Goal: Task Accomplishment & Management: Manage account settings

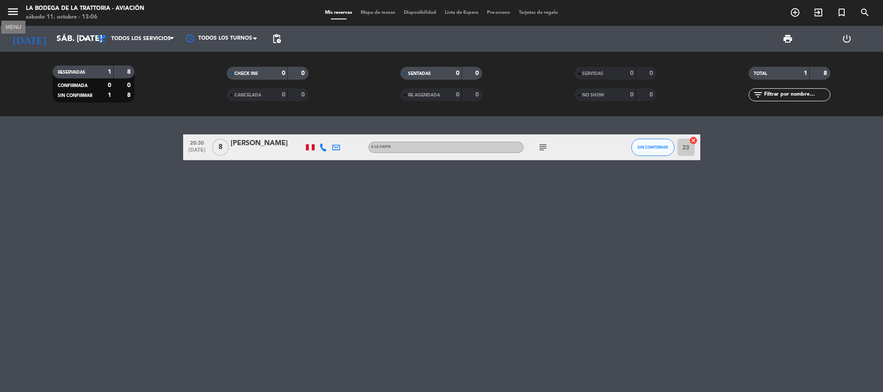
click at [16, 9] on icon "menu" at bounding box center [12, 11] width 13 height 13
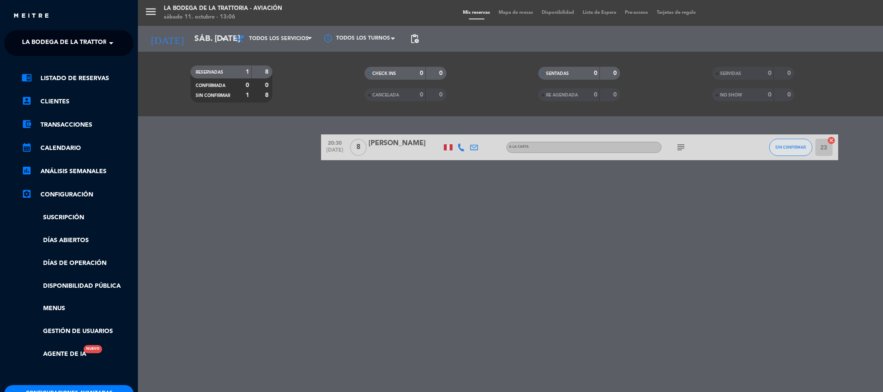
click at [104, 54] on ng-select "× La Bodega de la Trattoria - Aviación ×" at bounding box center [68, 43] width 129 height 26
click at [112, 42] on span at bounding box center [113, 43] width 15 height 18
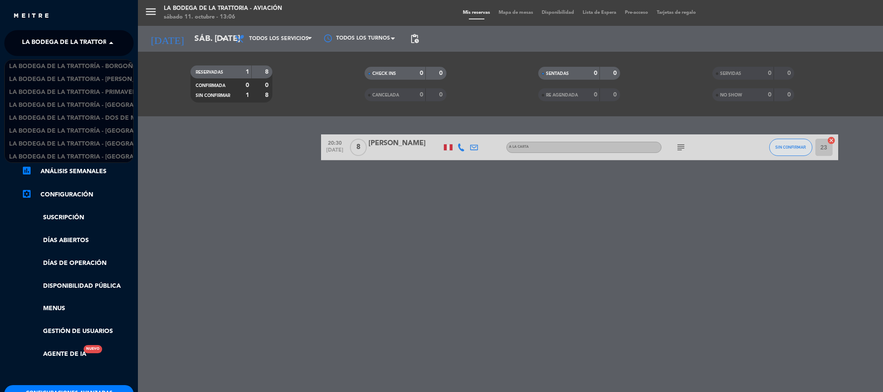
scroll to position [14, 0]
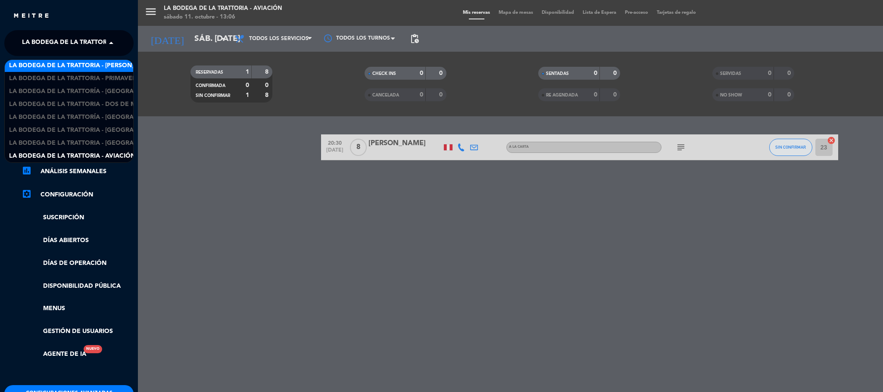
click at [125, 69] on span "La Bodega de la Trattoria - [PERSON_NAME]" at bounding box center [82, 66] width 146 height 10
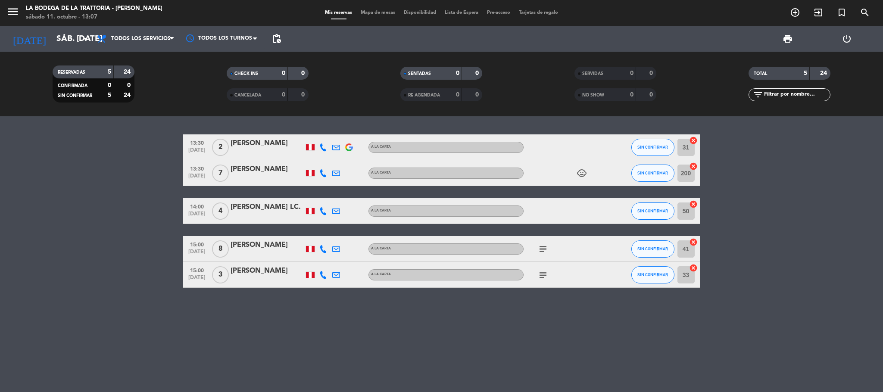
click at [388, 16] on div "Mis reservas Mapa de mesas Disponibilidad Lista de Espera Pre-acceso Tarjetas d…" at bounding box center [442, 13] width 242 height 8
click at [384, 11] on span "Mapa de mesas" at bounding box center [377, 12] width 43 height 5
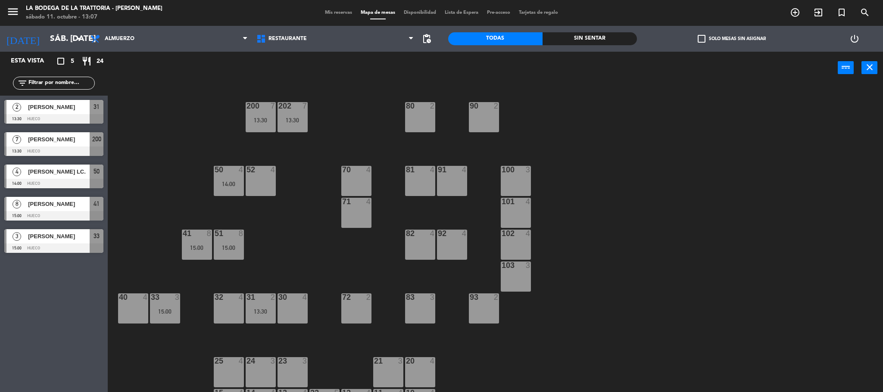
scroll to position [24, 0]
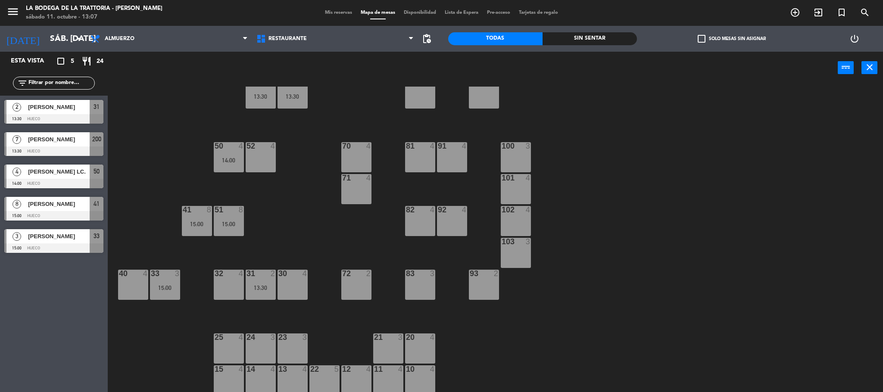
click at [516, 175] on div at bounding box center [516, 178] width 14 height 8
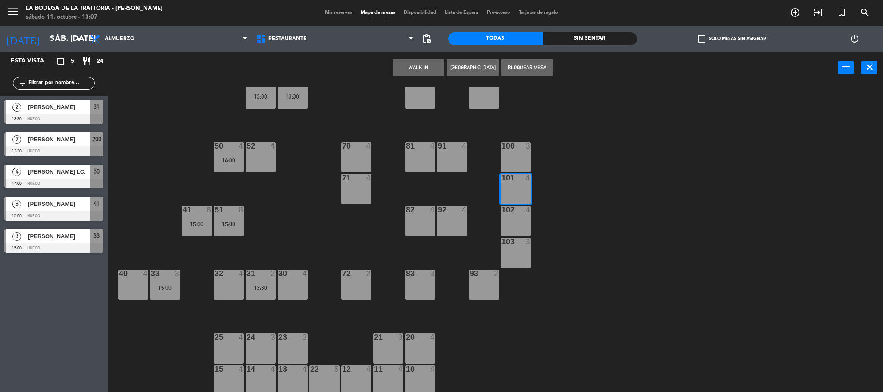
click at [531, 69] on button "Bloquear Mesa" at bounding box center [527, 67] width 52 height 17
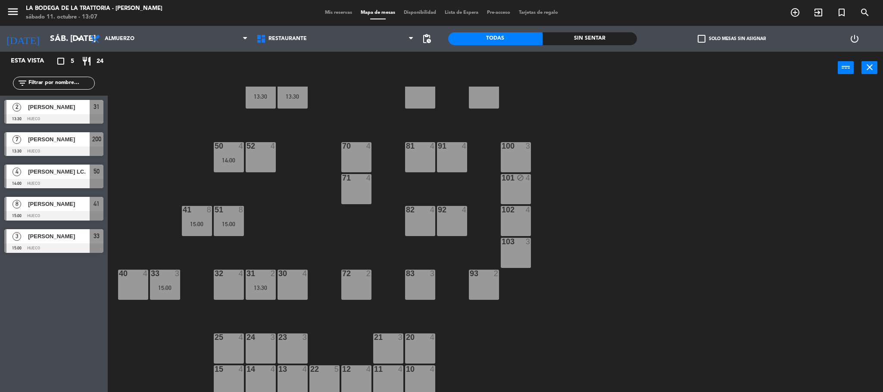
click at [524, 250] on div "103 3" at bounding box center [516, 253] width 30 height 30
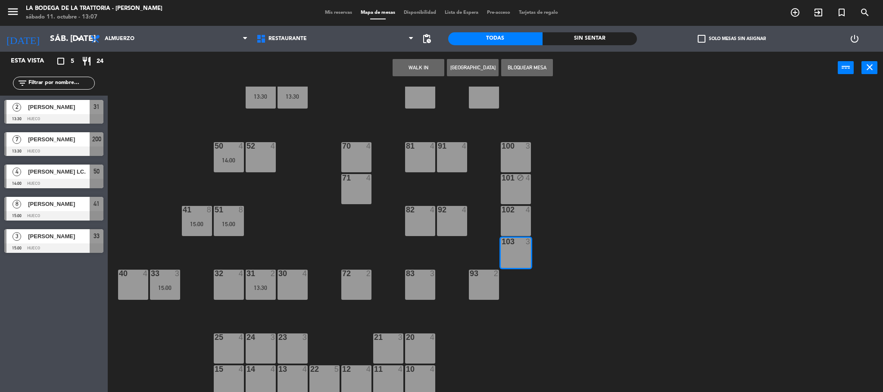
click at [528, 72] on button "Bloquear Mesa" at bounding box center [527, 67] width 52 height 17
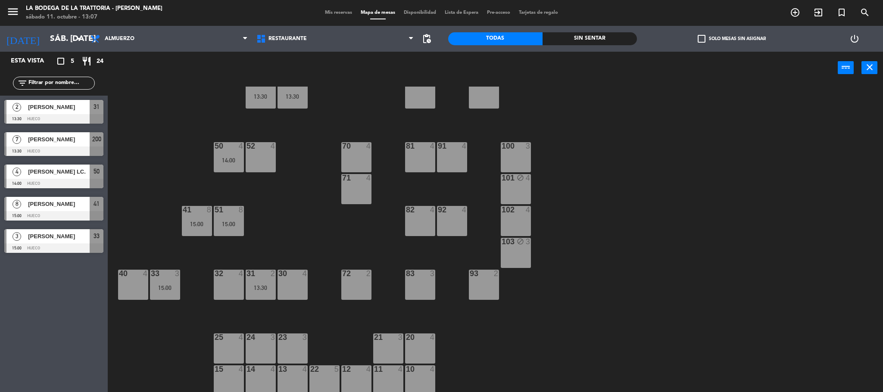
click at [427, 349] on div "20 4" at bounding box center [420, 349] width 30 height 30
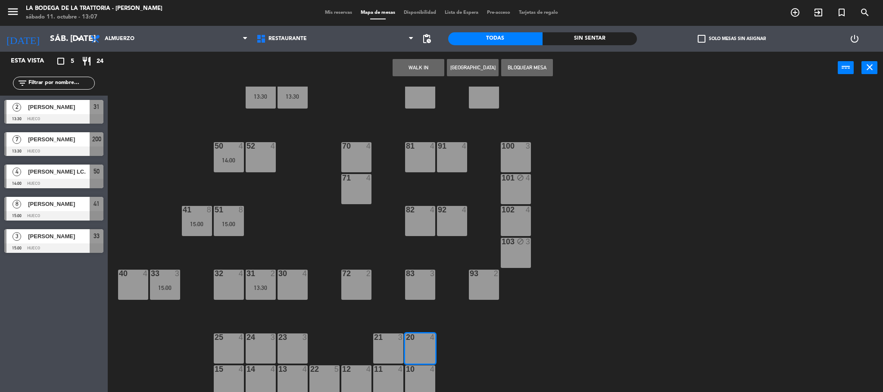
click at [542, 69] on button "Bloquear Mesa" at bounding box center [527, 67] width 52 height 17
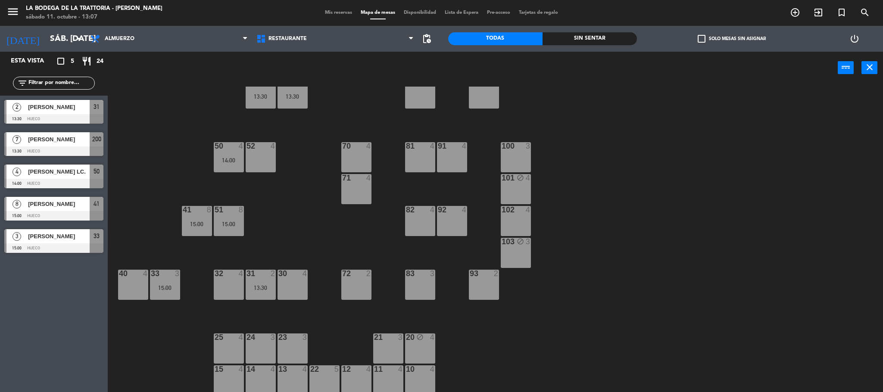
click at [223, 376] on div "15 4" at bounding box center [229, 380] width 30 height 30
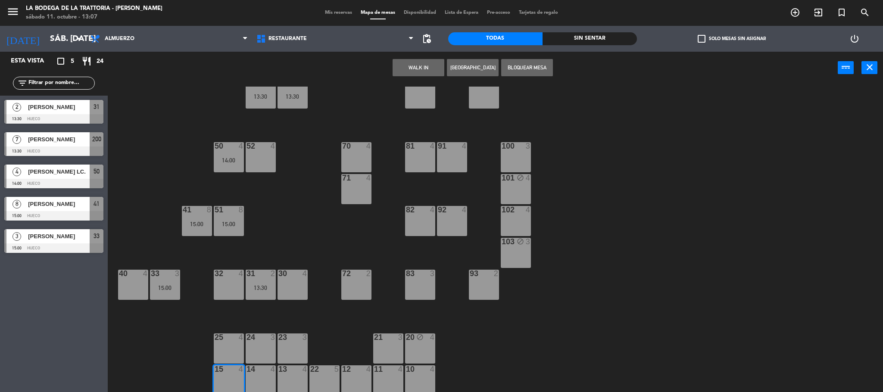
click at [537, 74] on button "Bloquear Mesa" at bounding box center [527, 67] width 52 height 17
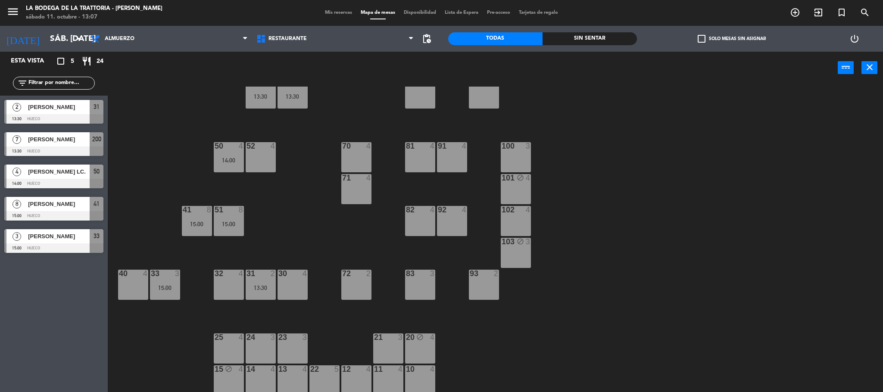
click at [459, 215] on div "92 4" at bounding box center [452, 221] width 30 height 30
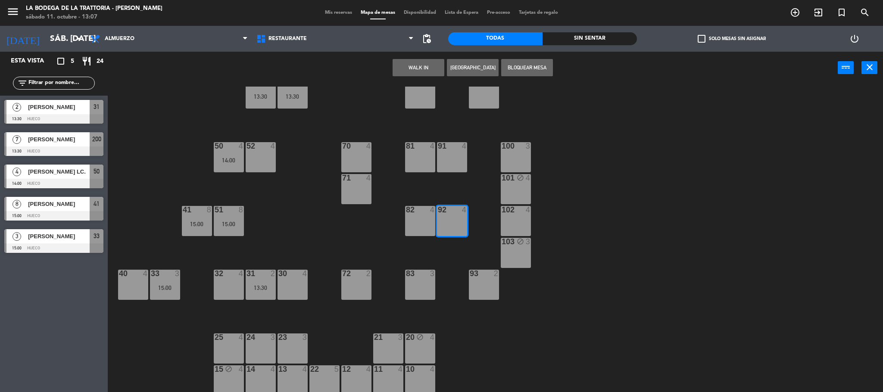
click at [521, 67] on button "Bloquear Mesa" at bounding box center [527, 67] width 52 height 17
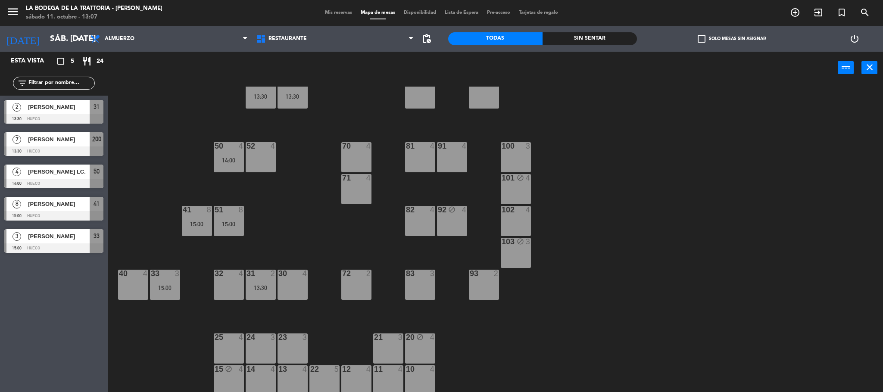
click at [456, 154] on div "91 4" at bounding box center [452, 157] width 30 height 30
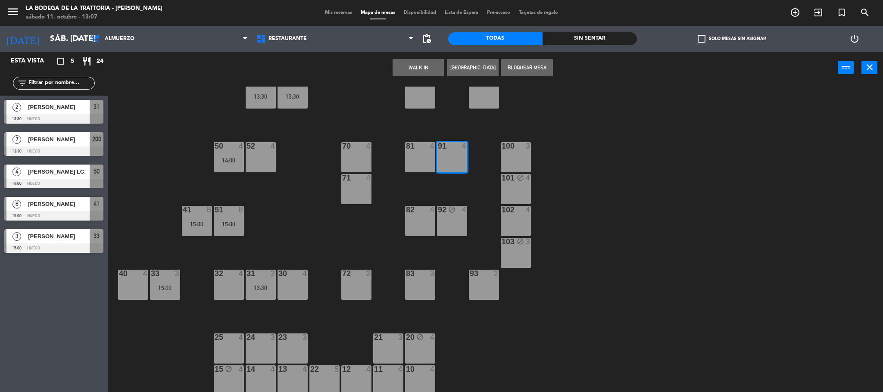
click at [525, 62] on button "Bloquear Mesa" at bounding box center [527, 67] width 52 height 17
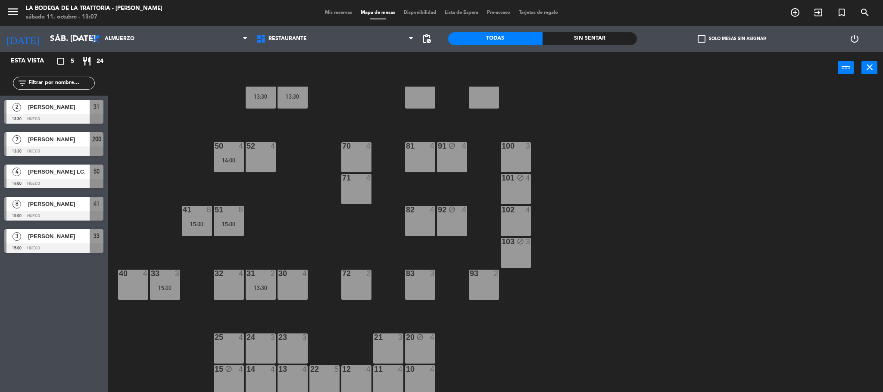
click at [351, 155] on div "70 4" at bounding box center [356, 157] width 30 height 30
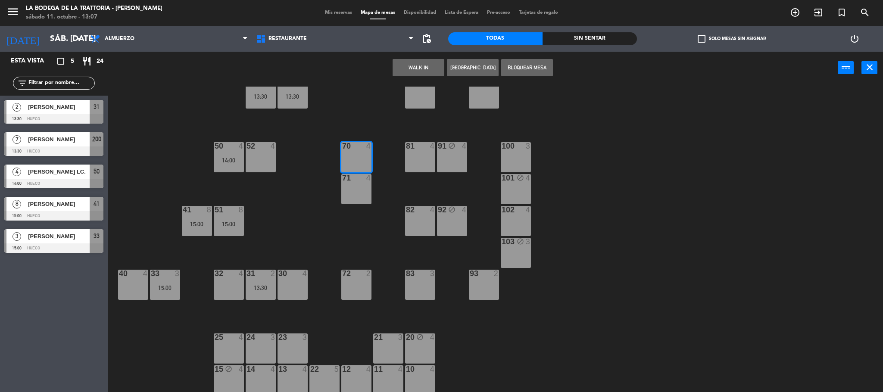
click at [529, 62] on button "Bloquear Mesa" at bounding box center [527, 67] width 52 height 17
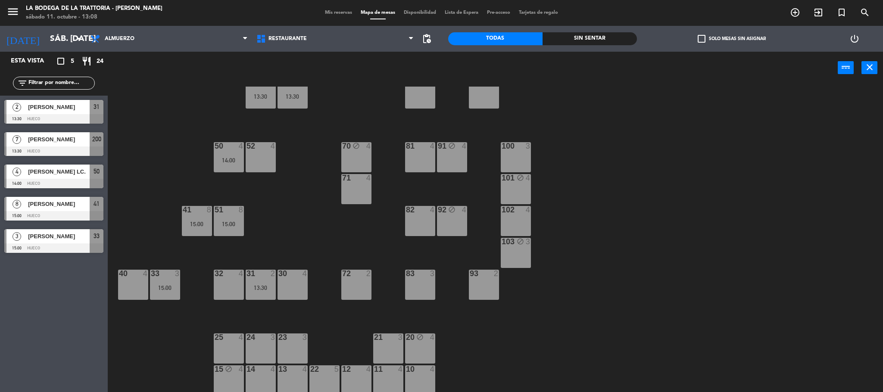
click at [291, 287] on div "30 4" at bounding box center [293, 285] width 30 height 30
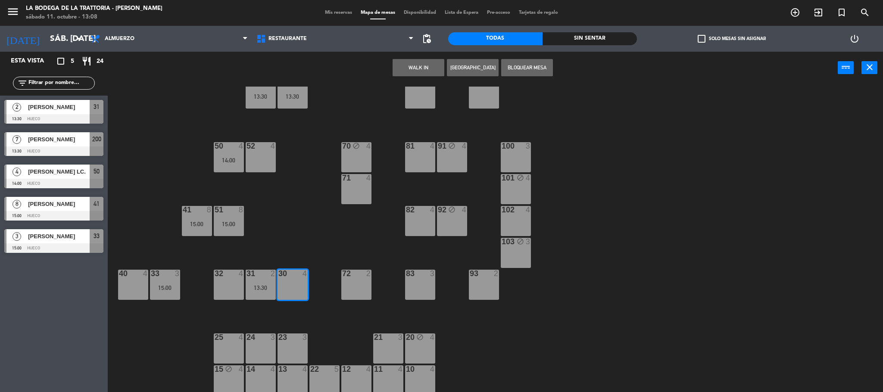
click at [525, 65] on button "Bloquear Mesa" at bounding box center [527, 67] width 52 height 17
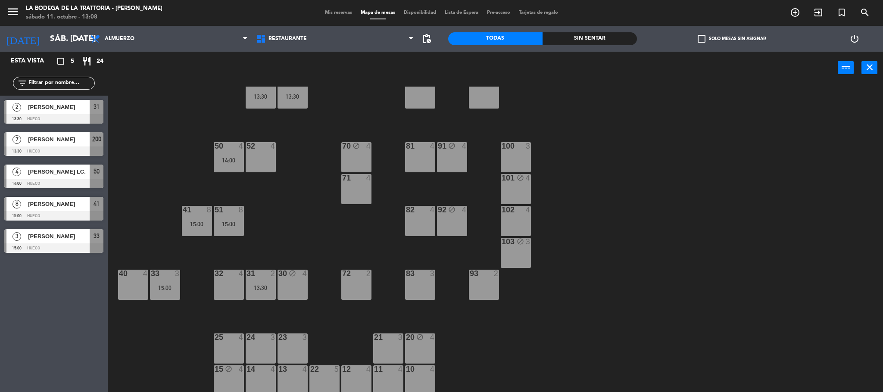
click at [231, 291] on div "32 4" at bounding box center [229, 285] width 30 height 30
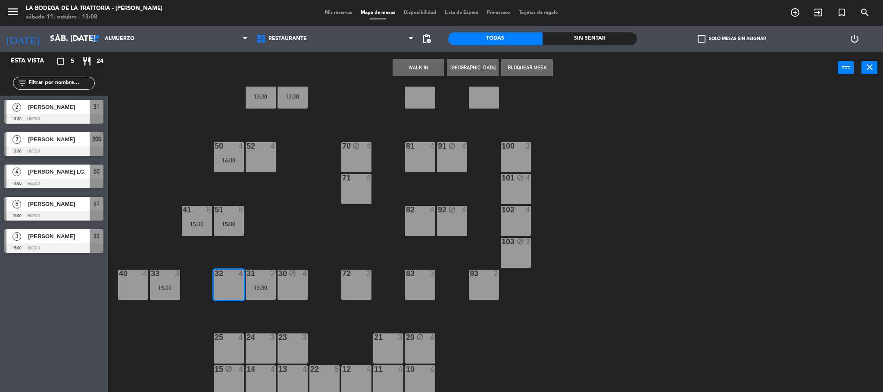
click at [507, 62] on button "Bloquear Mesa" at bounding box center [527, 67] width 52 height 17
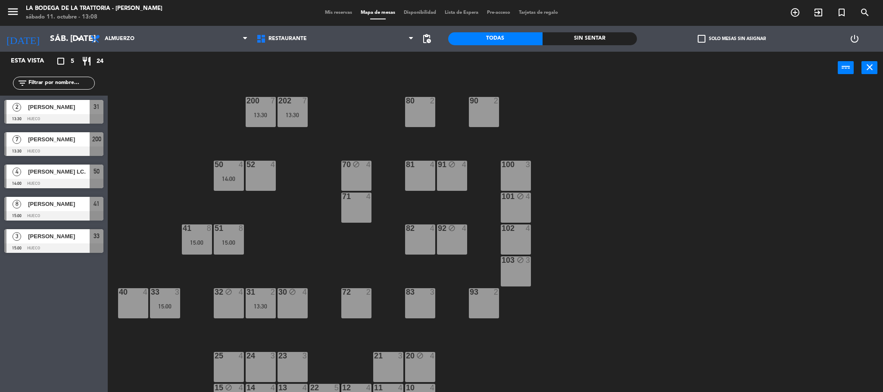
scroll to position [0, 0]
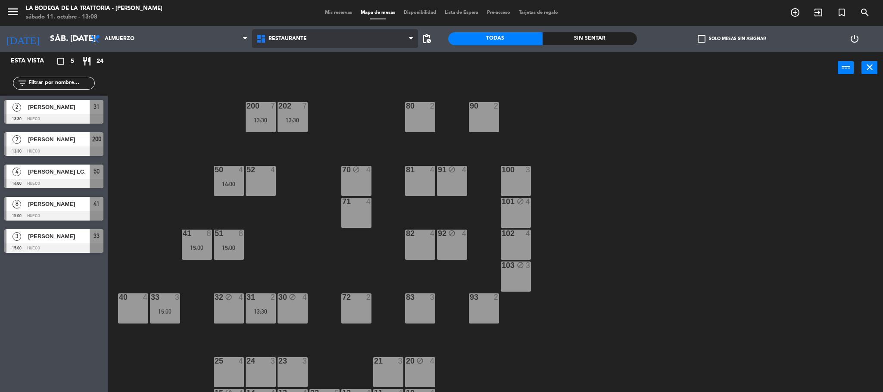
click at [406, 42] on span "Restaurante" at bounding box center [335, 38] width 166 height 19
click at [406, 7] on div "menu La Bodega de la Trattoria - Armendariz sábado 11. octubre - 13:09 Mis rese…" at bounding box center [441, 13] width 883 height 26
click at [415, 17] on div "menu La Bodega de la Trattoria - Armendariz sábado 11. octubre - 13:09 Mis rese…" at bounding box center [441, 13] width 883 height 26
click at [415, 11] on span "Disponibilidad" at bounding box center [420, 12] width 41 height 5
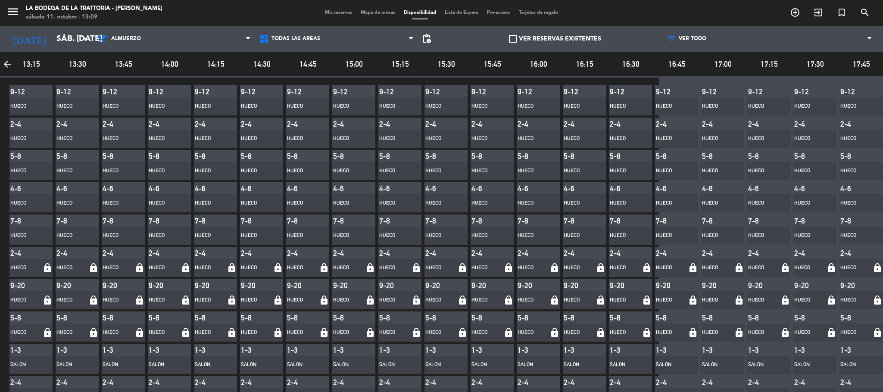
click at [339, 227] on div "Hueco" at bounding box center [353, 236] width 43 height 18
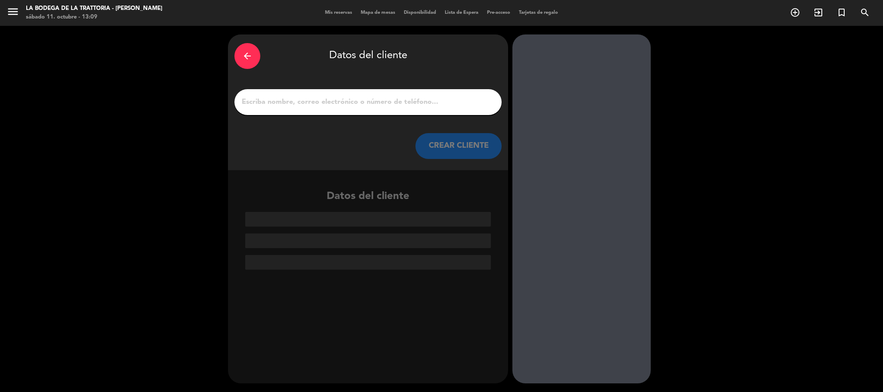
click at [251, 55] on icon "arrow_back" at bounding box center [247, 56] width 10 height 10
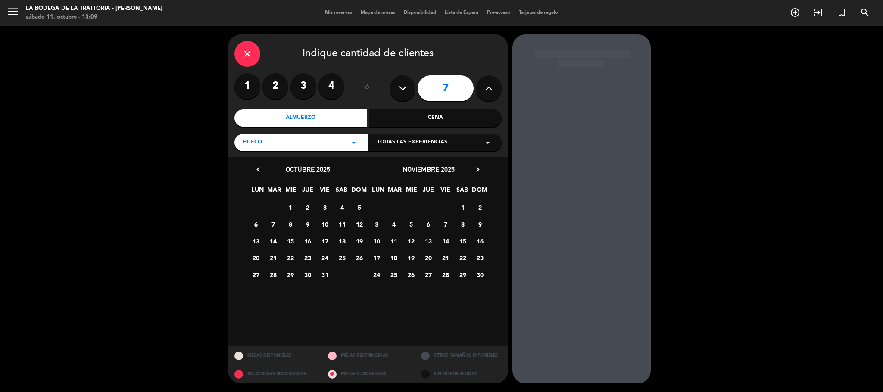
click at [259, 59] on div "close" at bounding box center [247, 54] width 26 height 26
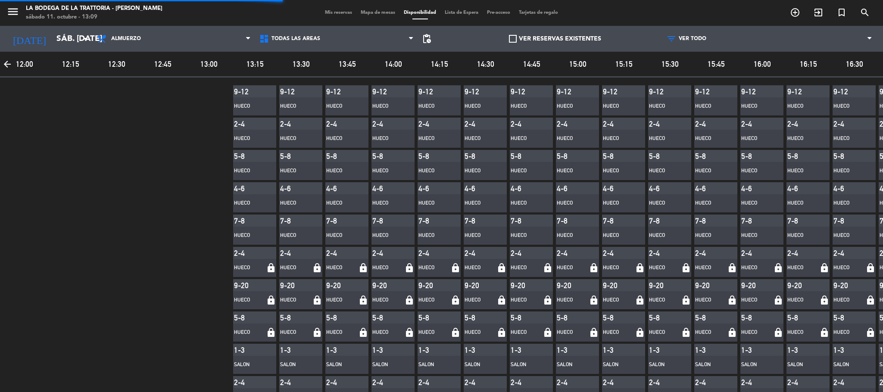
scroll to position [0, 233]
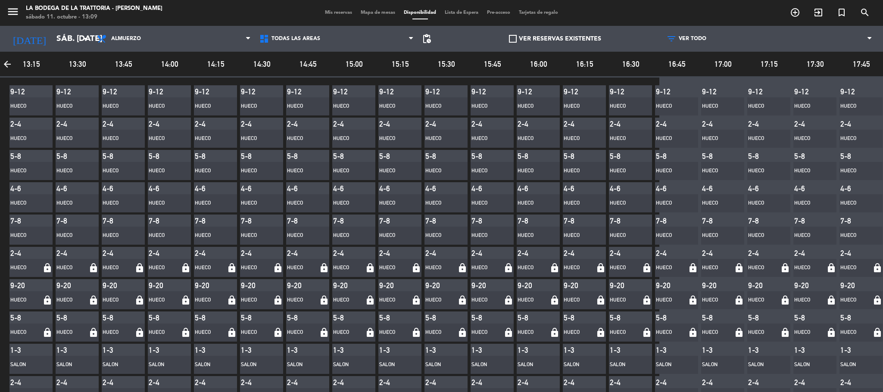
click at [383, 9] on div "Mis reservas Mapa de mesas Disponibilidad Lista de Espera Pre-acceso Tarjetas d…" at bounding box center [442, 13] width 242 height 8
click at [374, 14] on span "Mapa de mesas" at bounding box center [377, 12] width 43 height 5
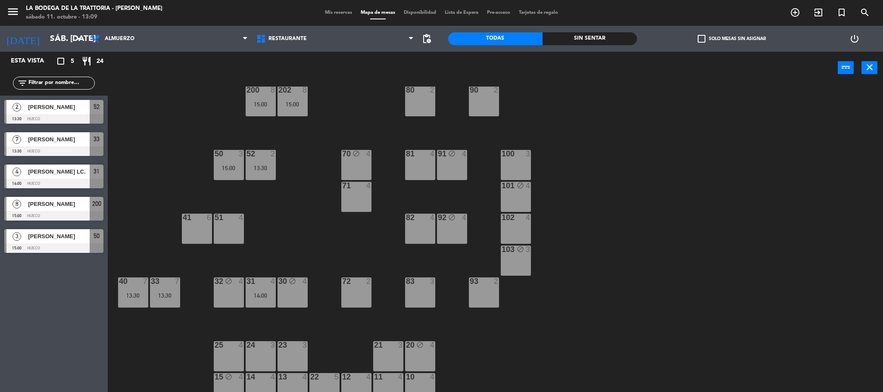
scroll to position [24, 0]
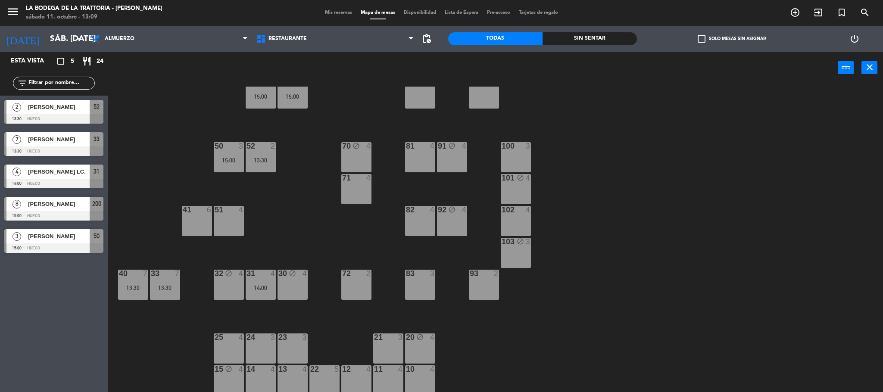
click at [202, 217] on div "41 6" at bounding box center [197, 221] width 30 height 30
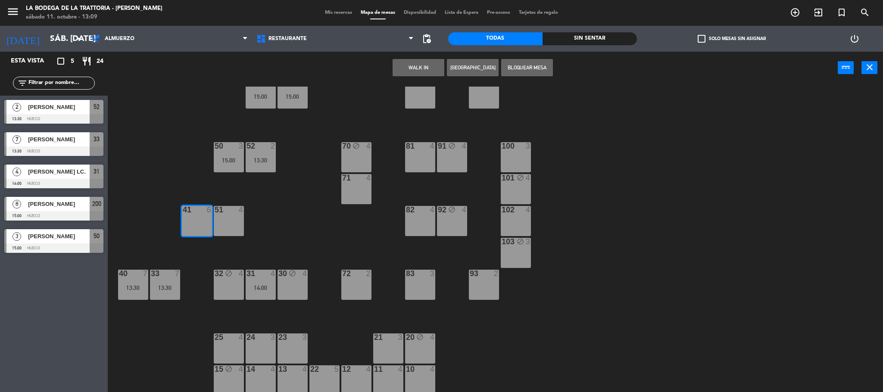
click at [517, 68] on button "Bloquear Mesa" at bounding box center [527, 67] width 52 height 17
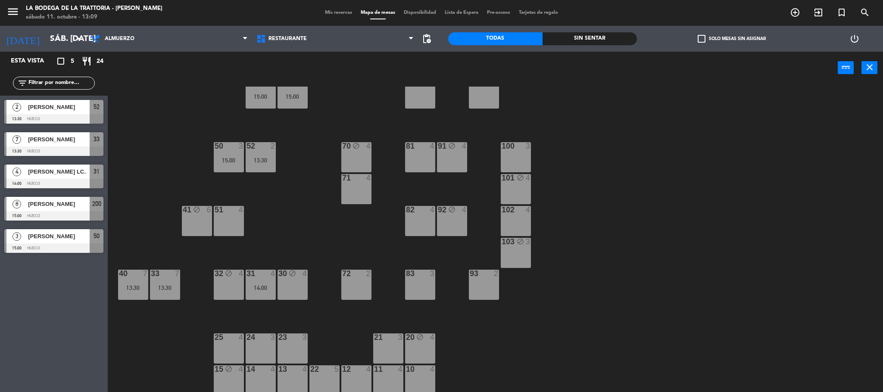
click at [656, 216] on div "200 8 15:00 202 8 15:00 80 2 90 2 50 3 15:00 52 2 13:30 70 block 4 81 4 91 bloc…" at bounding box center [499, 241] width 767 height 308
click at [332, 372] on div "5" at bounding box center [339, 369] width 14 height 8
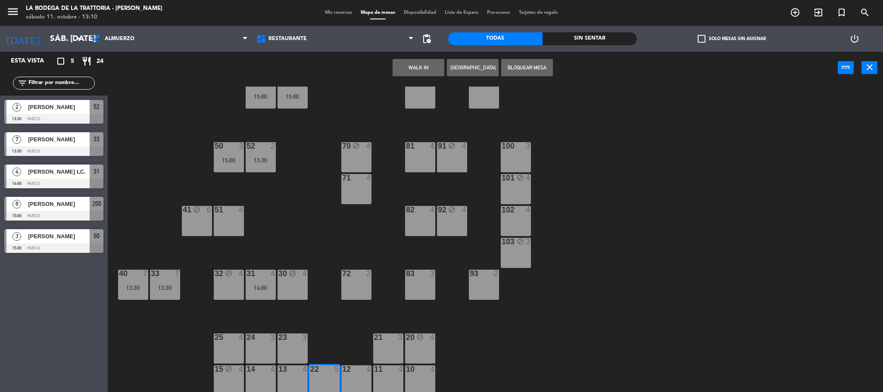
click at [519, 74] on button "Bloquear Mesa" at bounding box center [527, 67] width 52 height 17
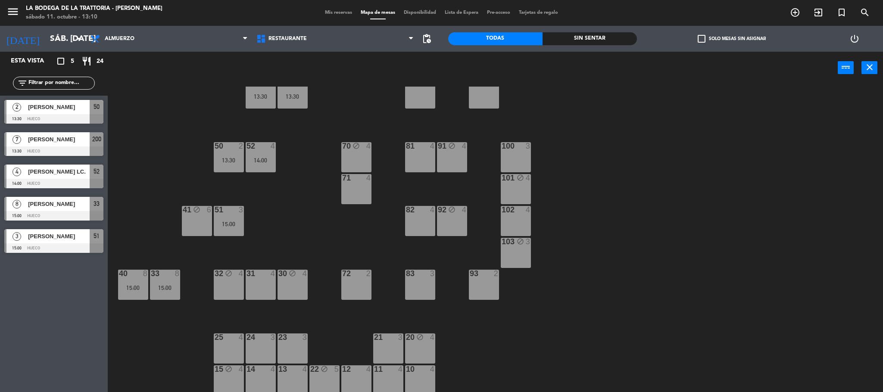
click at [261, 283] on div "31 4" at bounding box center [261, 285] width 30 height 30
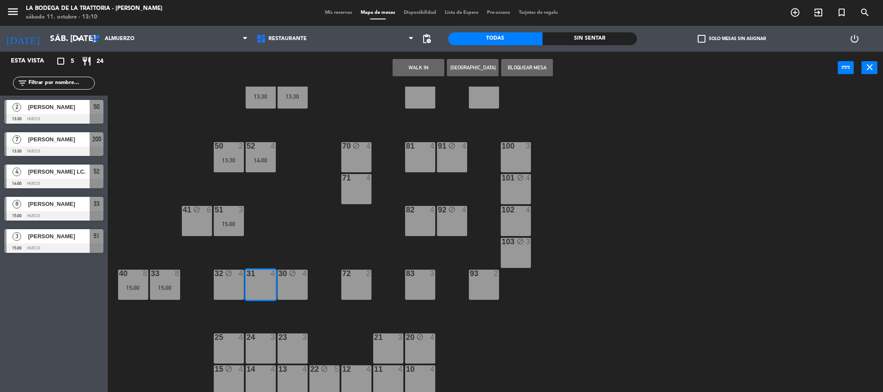
click at [518, 66] on button "Bloquear Mesa" at bounding box center [527, 67] width 52 height 17
